Goal: Task Accomplishment & Management: Manage account settings

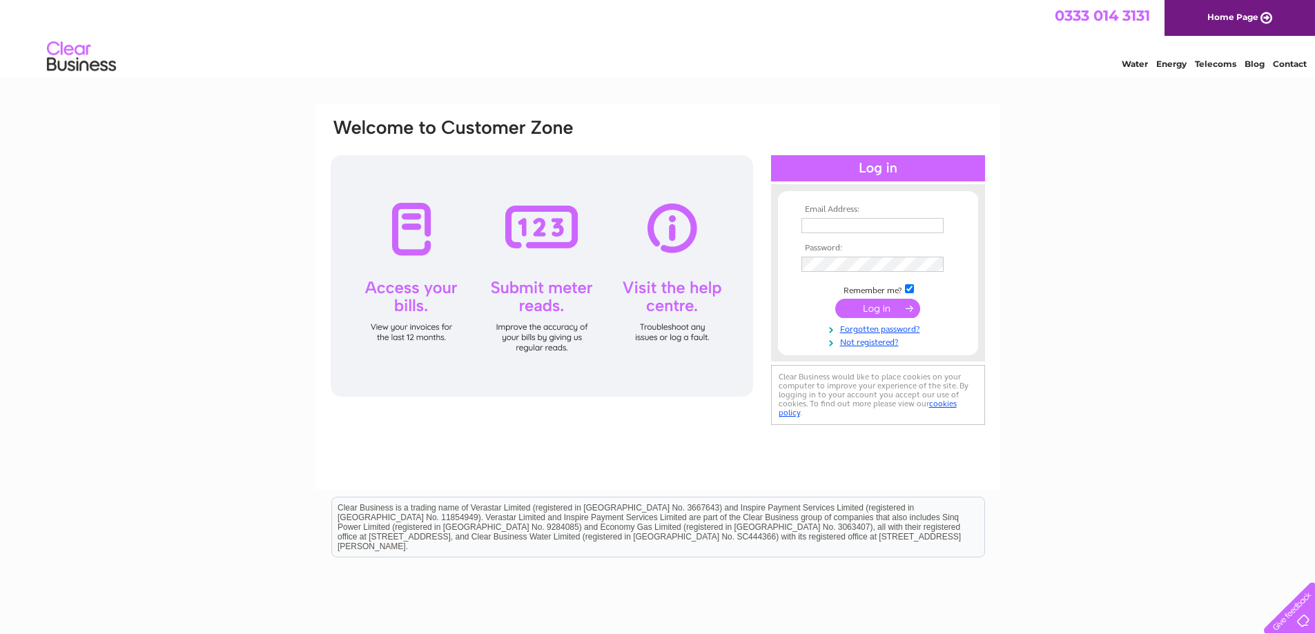
type input "accounts@wyeplants.co.uk"
click at [872, 308] on input "submit" at bounding box center [877, 308] width 85 height 19
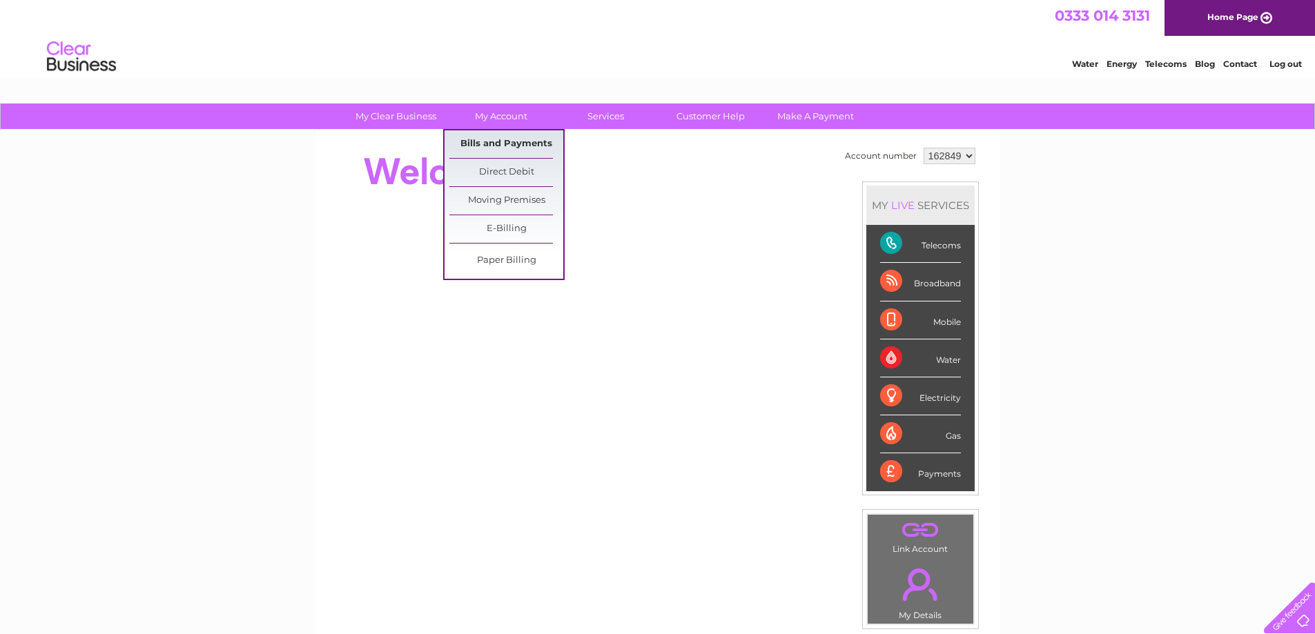
click at [512, 139] on link "Bills and Payments" at bounding box center [506, 144] width 114 height 28
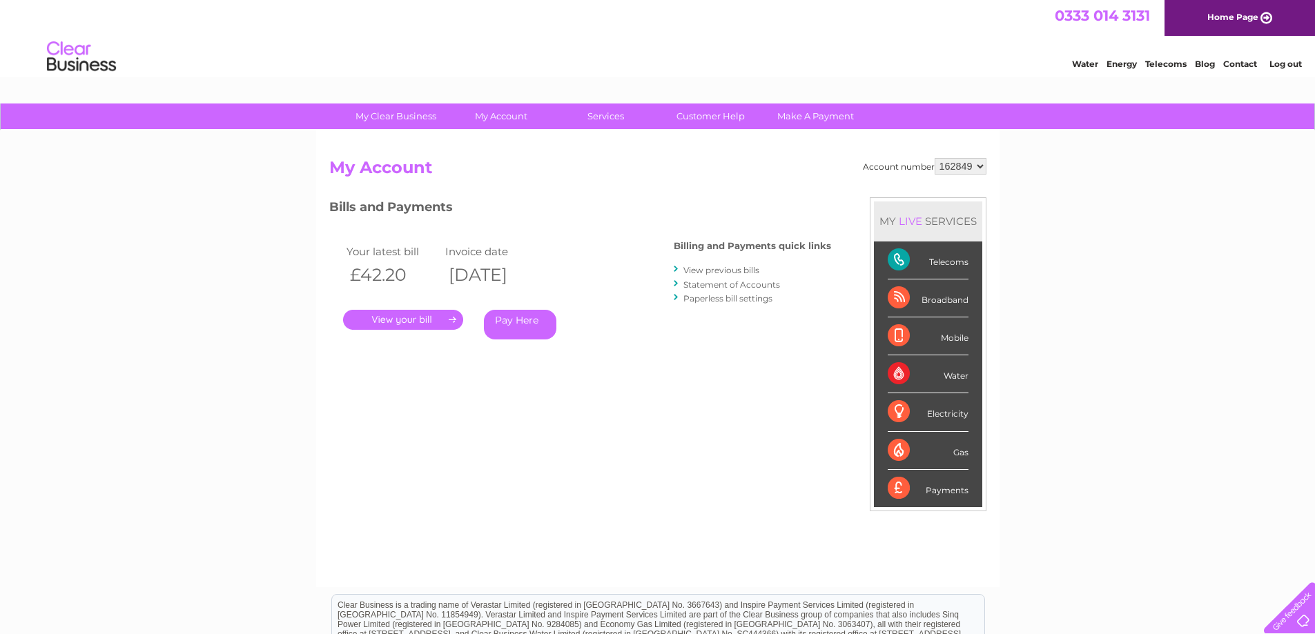
click at [435, 315] on link "." at bounding box center [403, 320] width 120 height 20
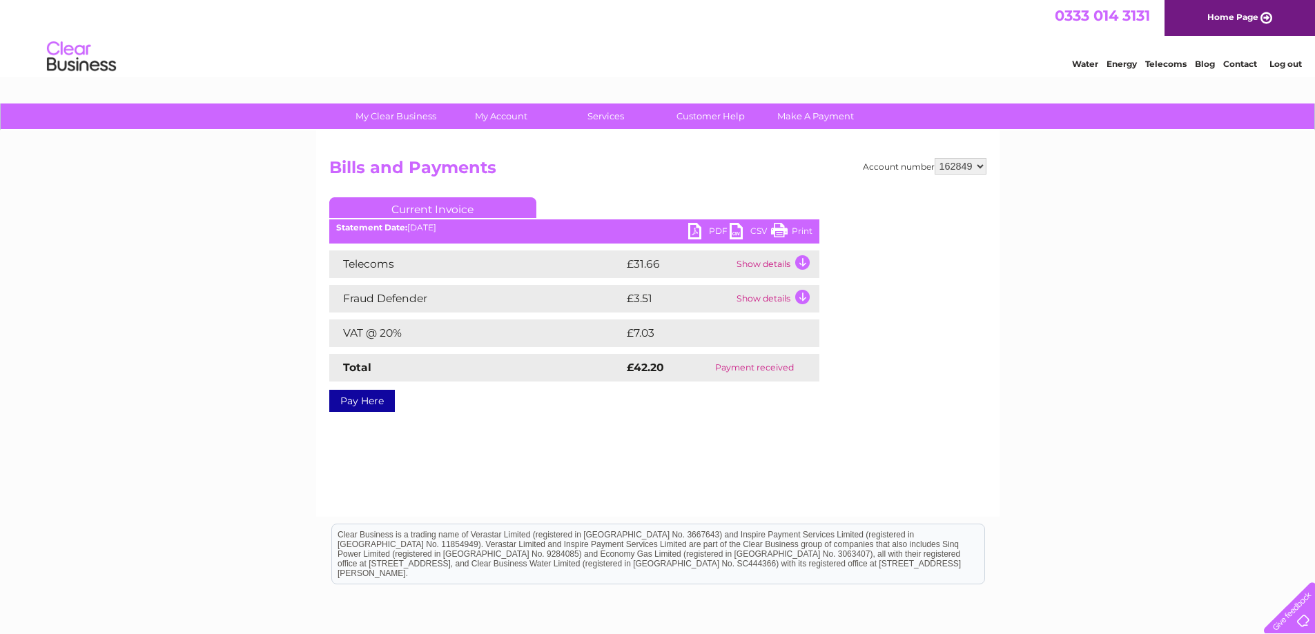
click at [716, 228] on link "PDF" at bounding box center [708, 233] width 41 height 20
